Goal: Check status: Check status

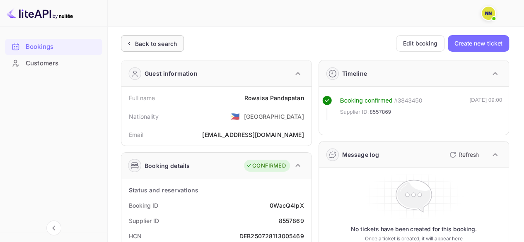
click at [147, 46] on div "Back to search" at bounding box center [156, 43] width 42 height 9
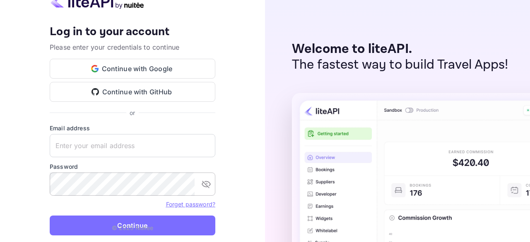
click at [192, 183] on keeper-lock "Open Keeper Popup" at bounding box center [188, 184] width 10 height 10
drag, startPoint x: 157, startPoint y: 202, endPoint x: 282, endPoint y: 66, distance: 184.9
click at [282, 66] on keeper-draggable-element at bounding box center [244, 101] width 128 height 79
click at [204, 147] on keeper-lock "Open Keeper Popup" at bounding box center [205, 146] width 10 height 10
drag, startPoint x: 165, startPoint y: 161, endPoint x: 308, endPoint y: 102, distance: 154.3
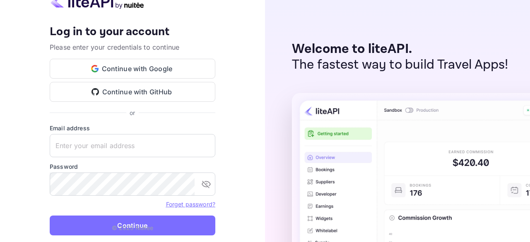
type input "[EMAIL_ADDRESS][DOMAIN_NAME]"
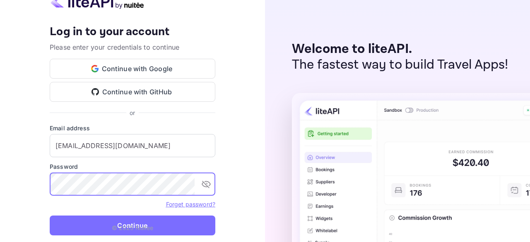
click at [124, 224] on p "© 2025 Nuitee" at bounding box center [133, 228] width 42 height 9
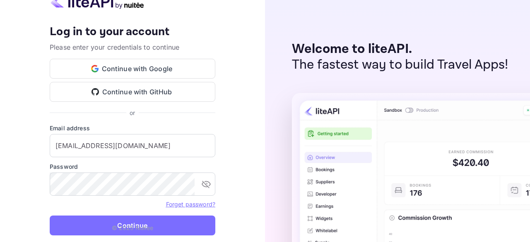
click at [130, 224] on p "© 2025 Nuitee" at bounding box center [133, 228] width 42 height 9
click at [144, 224] on p "© 2025 Nuitee" at bounding box center [133, 228] width 42 height 9
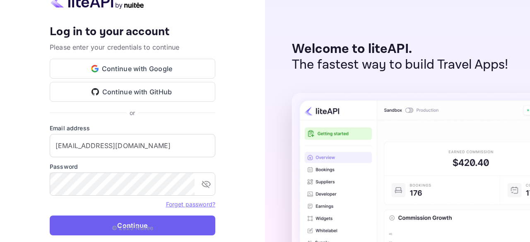
click at [176, 226] on button "Continue" at bounding box center [133, 226] width 166 height 20
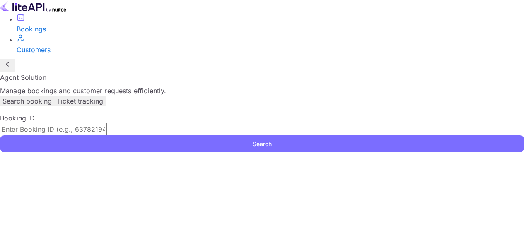
click at [107, 129] on input "text" at bounding box center [53, 129] width 107 height 12
paste input "8241054"
type input "8241054"
click at [149, 152] on button "Search" at bounding box center [262, 143] width 524 height 17
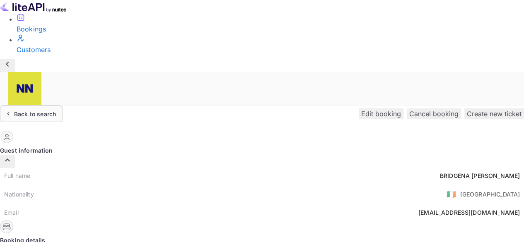
click at [63, 106] on div "Back to search" at bounding box center [31, 114] width 63 height 17
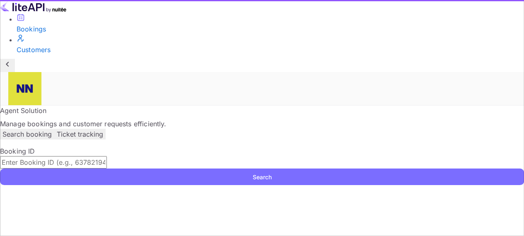
click at [107, 156] on input "text" at bounding box center [53, 162] width 107 height 12
paste input "8242240"
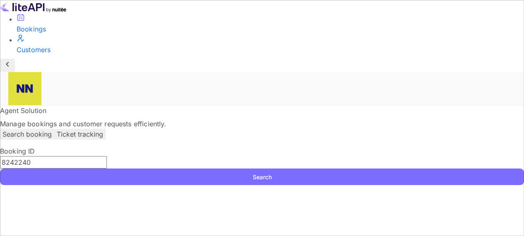
type input "8242240"
click at [154, 168] on button "Search" at bounding box center [262, 176] width 524 height 17
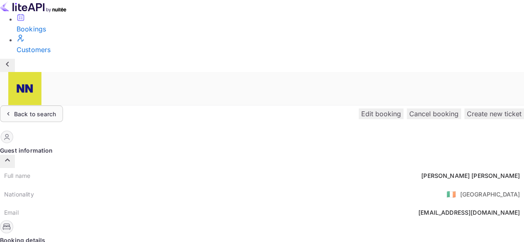
click at [56, 110] on div "Back to search" at bounding box center [35, 114] width 42 height 9
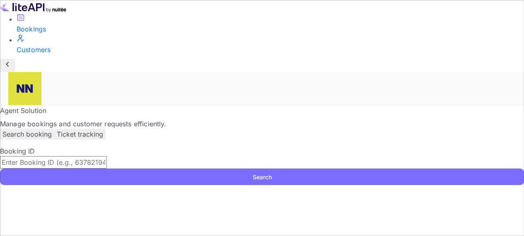
click at [107, 156] on input "text" at bounding box center [53, 162] width 107 height 12
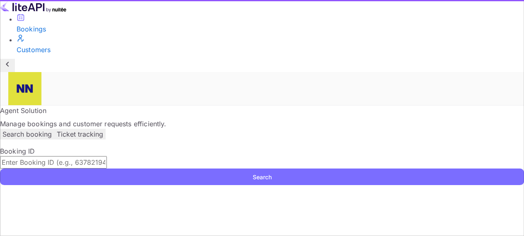
paste input "8244928"
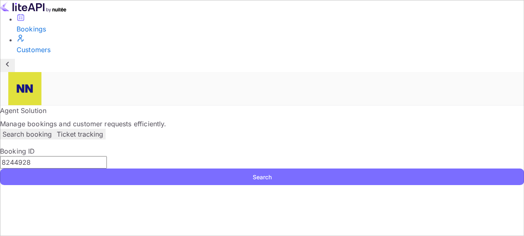
type input "8244928"
click at [152, 168] on button "Search" at bounding box center [262, 176] width 524 height 17
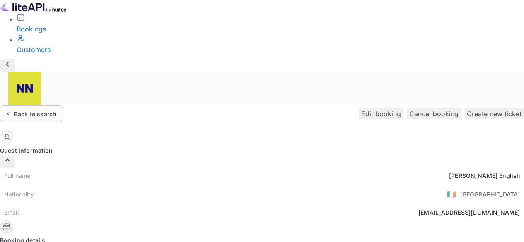
click at [56, 110] on div "Back to search" at bounding box center [35, 114] width 42 height 9
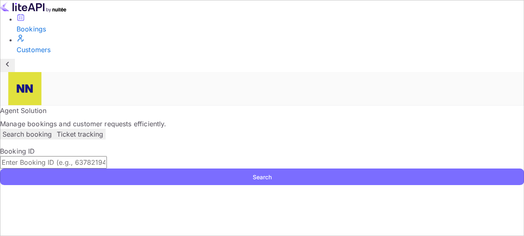
click at [107, 156] on input "text" at bounding box center [53, 162] width 107 height 12
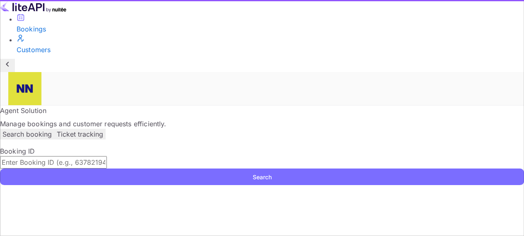
paste input "8258131"
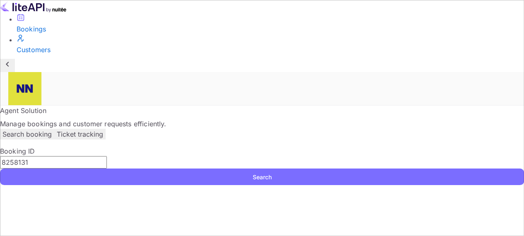
type input "8258131"
click at [149, 168] on button "Search" at bounding box center [262, 176] width 524 height 17
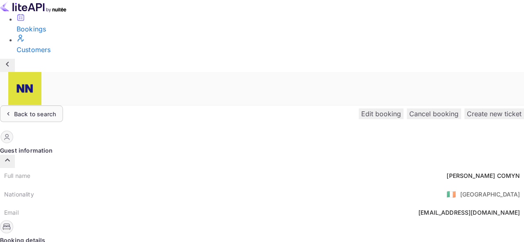
click at [56, 110] on div "Back to search" at bounding box center [35, 114] width 42 height 9
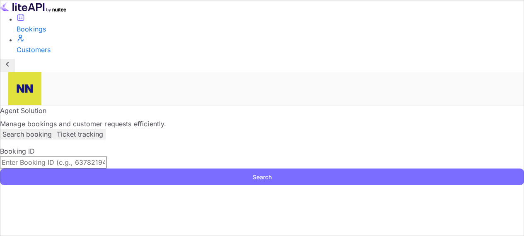
click at [107, 156] on input "text" at bounding box center [53, 162] width 107 height 12
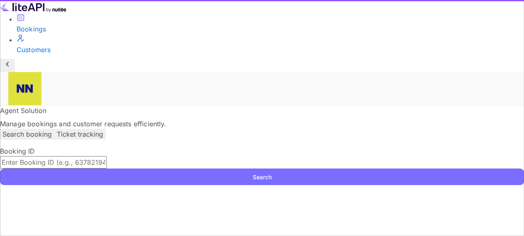
paste input "9112591"
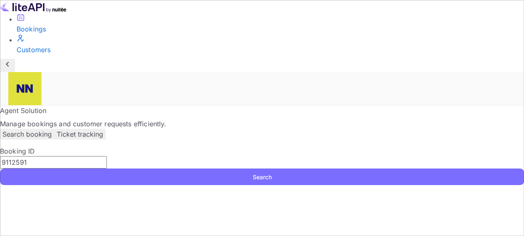
type input "9112591"
click at [150, 168] on button "Search" at bounding box center [262, 176] width 524 height 17
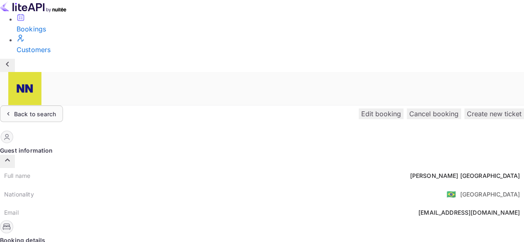
click at [56, 110] on div "Back to search" at bounding box center [35, 114] width 42 height 9
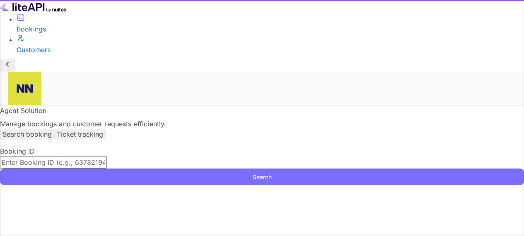
click at [107, 156] on input "text" at bounding box center [53, 162] width 107 height 12
paste input "8045971"
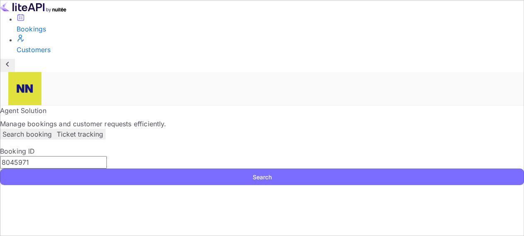
type input "8045971"
click at [154, 168] on button "Search" at bounding box center [262, 176] width 524 height 17
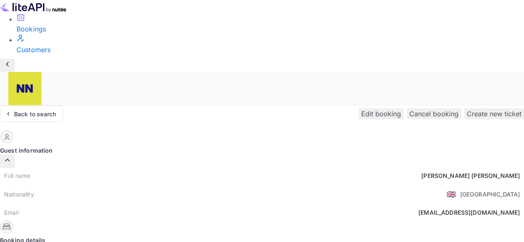
click at [56, 110] on div "Back to search" at bounding box center [35, 114] width 42 height 9
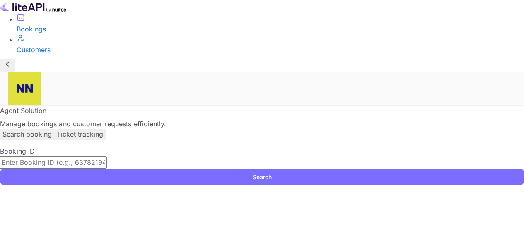
click at [107, 156] on input "text" at bounding box center [53, 162] width 107 height 12
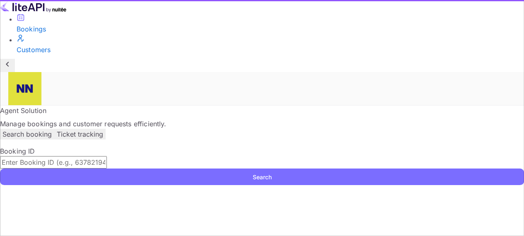
paste input "9159530"
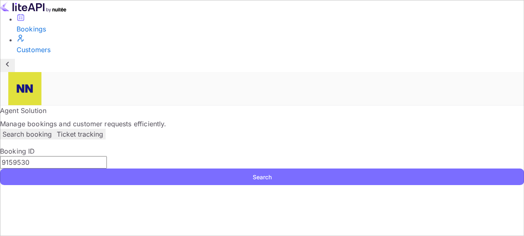
type input "9159530"
click at [155, 168] on button "Search" at bounding box center [262, 176] width 524 height 17
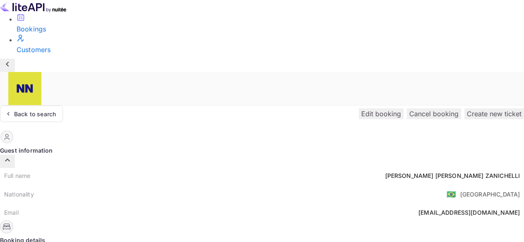
scroll to position [83, 0]
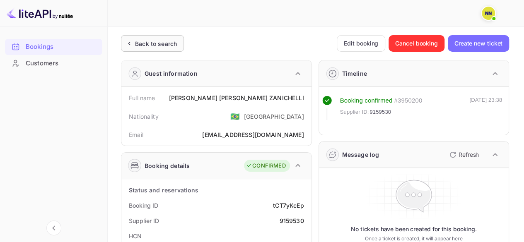
click at [155, 42] on div "Back to search" at bounding box center [156, 43] width 42 height 9
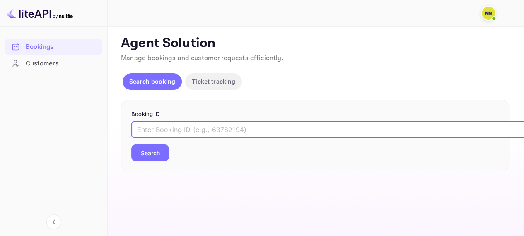
click at [154, 126] on input "text" at bounding box center [338, 129] width 414 height 17
paste input "8159822"
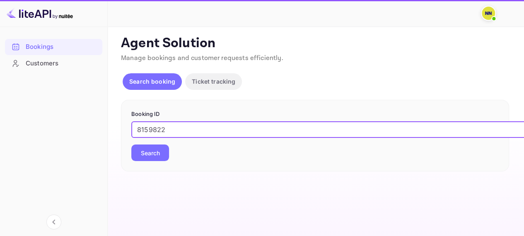
type input "8159822"
click at [154, 152] on button "Search" at bounding box center [150, 152] width 38 height 17
